Goal: Task Accomplishment & Management: Manage account settings

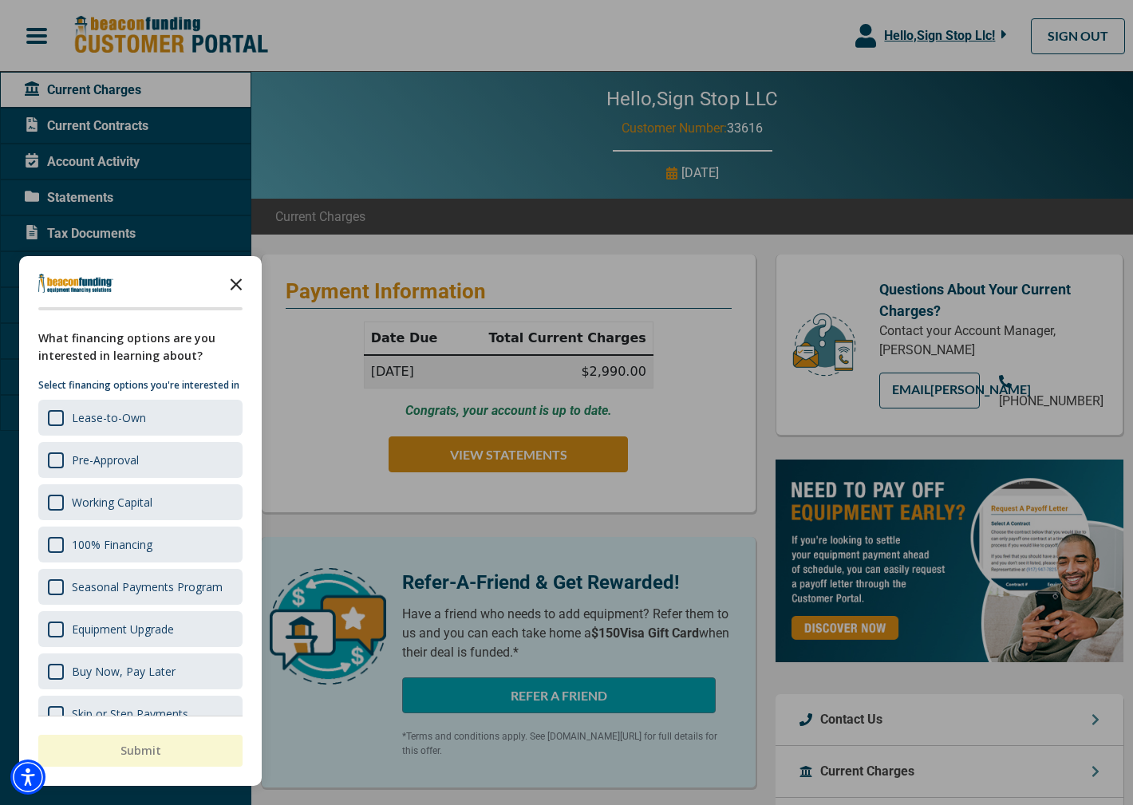
scroll to position [1, 0]
click at [232, 285] on icon "Close the survey" at bounding box center [236, 283] width 32 height 32
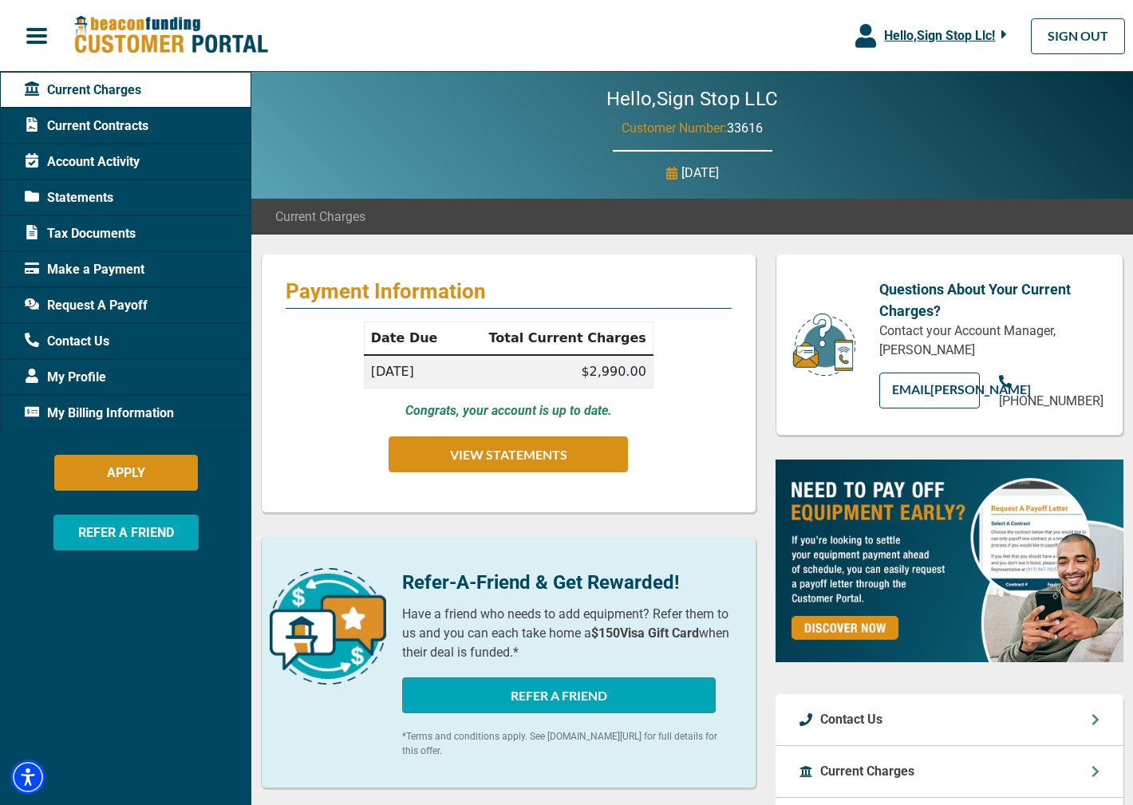
click at [109, 121] on span "Current Contracts" at bounding box center [87, 126] width 124 height 19
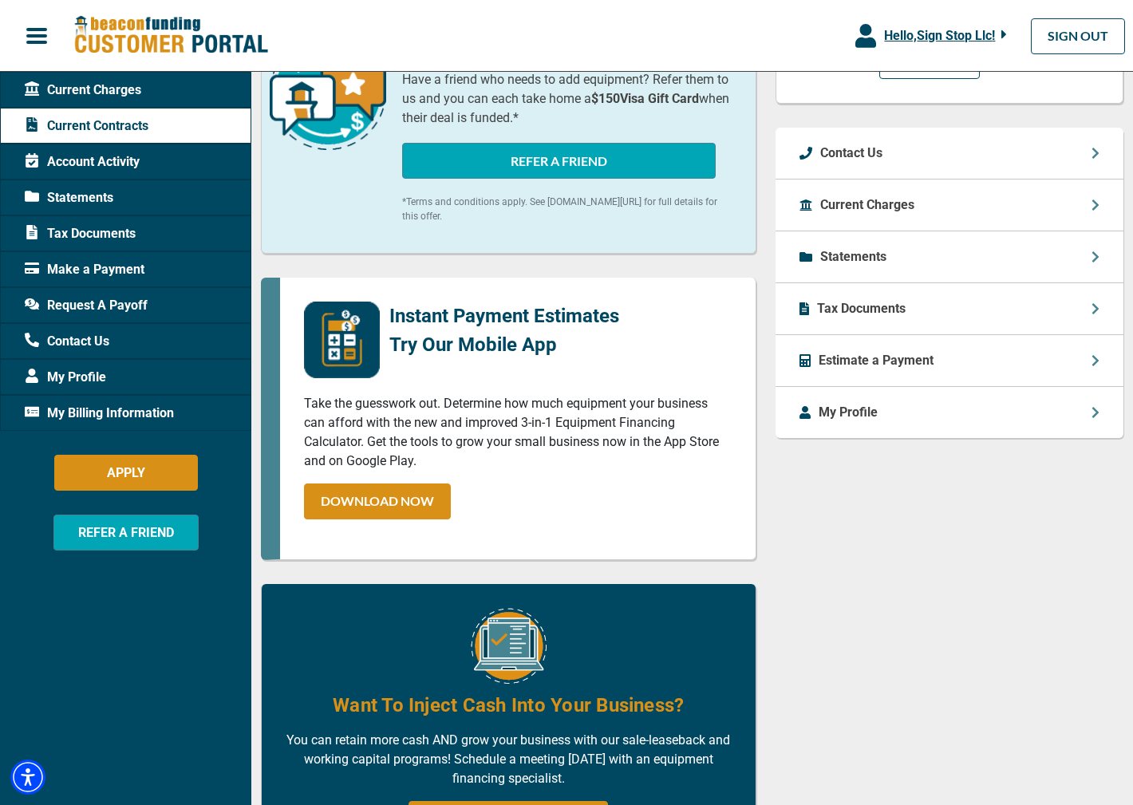
scroll to position [479, 0]
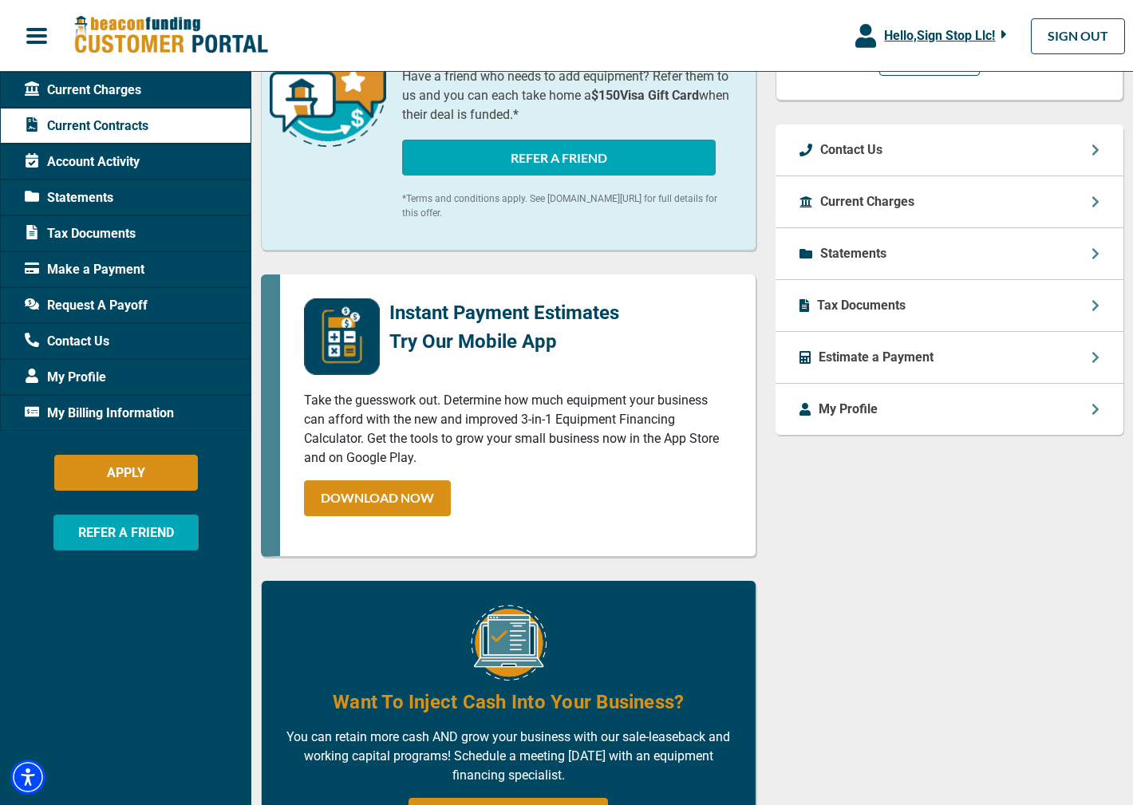
click at [1102, 303] on div "Tax Documents" at bounding box center [950, 306] width 348 height 52
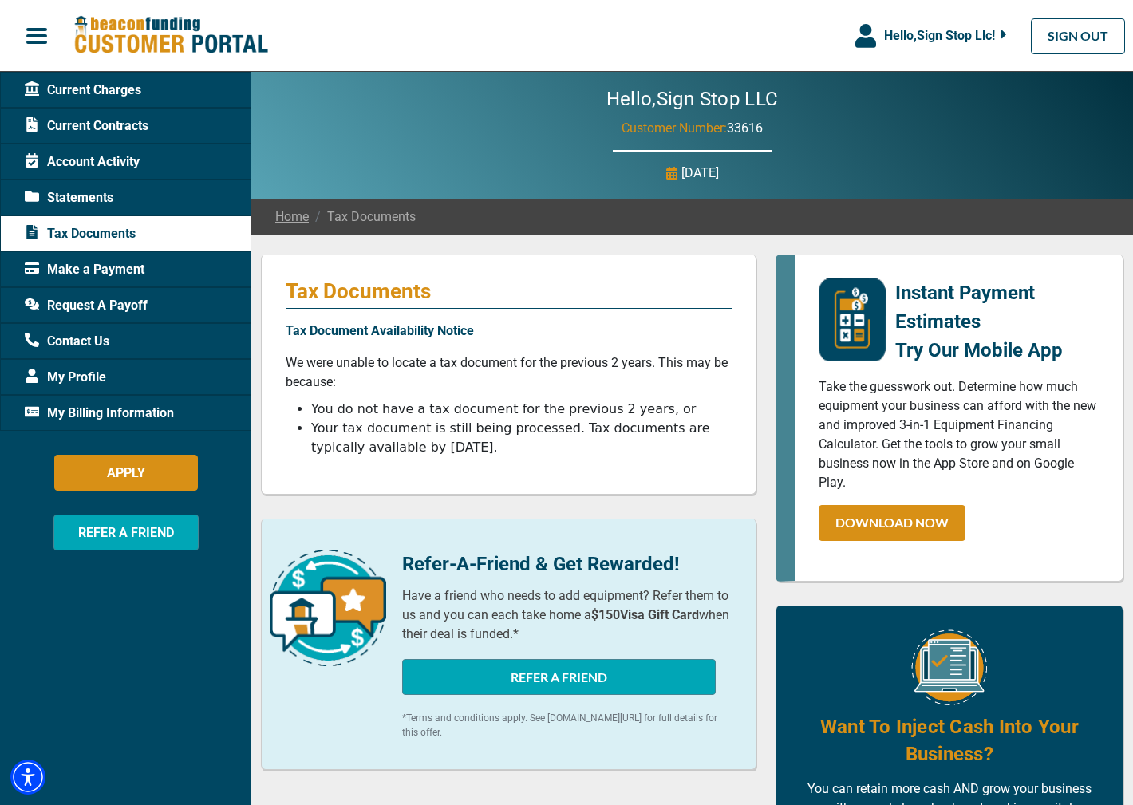
click at [89, 161] on span "Account Activity" at bounding box center [82, 161] width 115 height 19
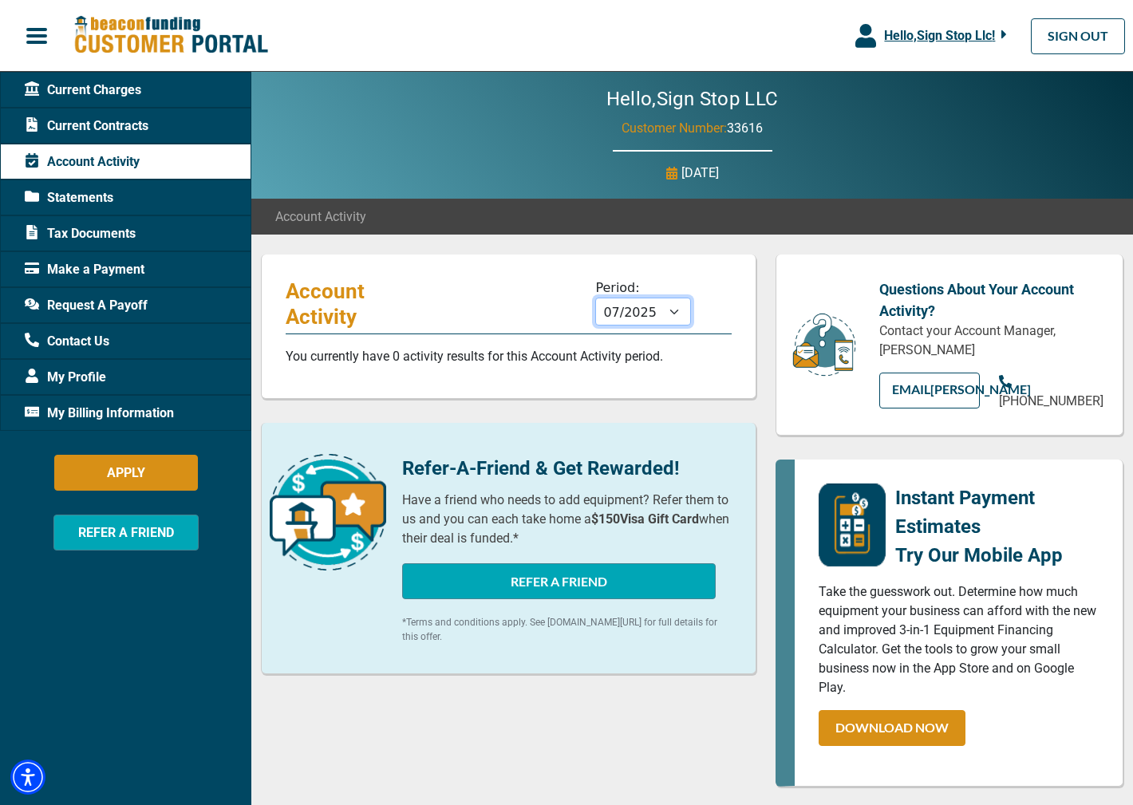
select select "06/2025"
click at [68, 207] on span "Statements" at bounding box center [69, 197] width 89 height 19
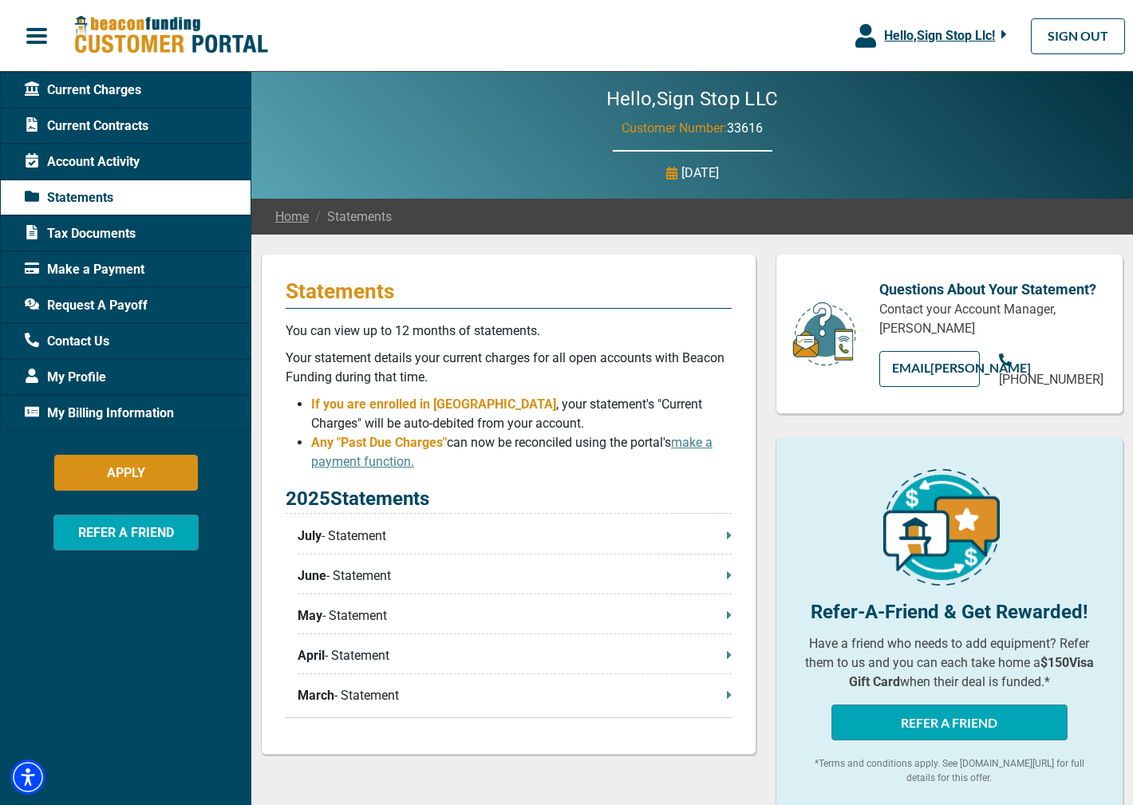
click at [595, 536] on p "July - Statement" at bounding box center [515, 536] width 434 height 19
